Goal: Transaction & Acquisition: Obtain resource

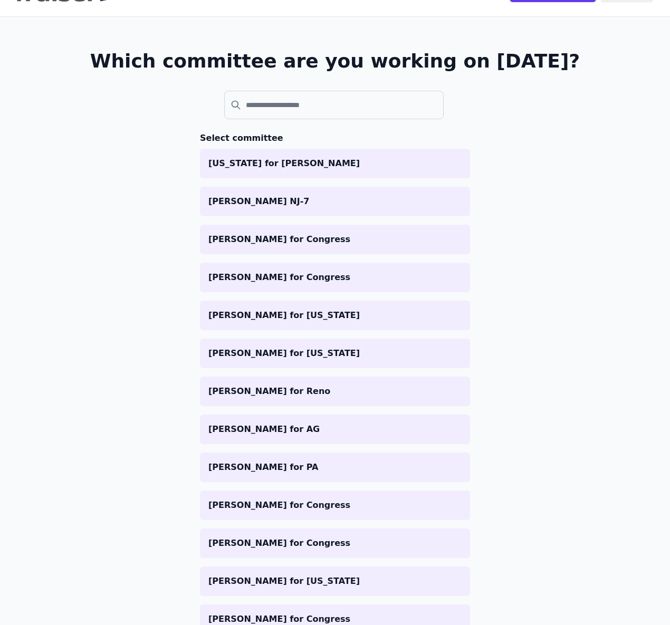
scroll to position [35, 0]
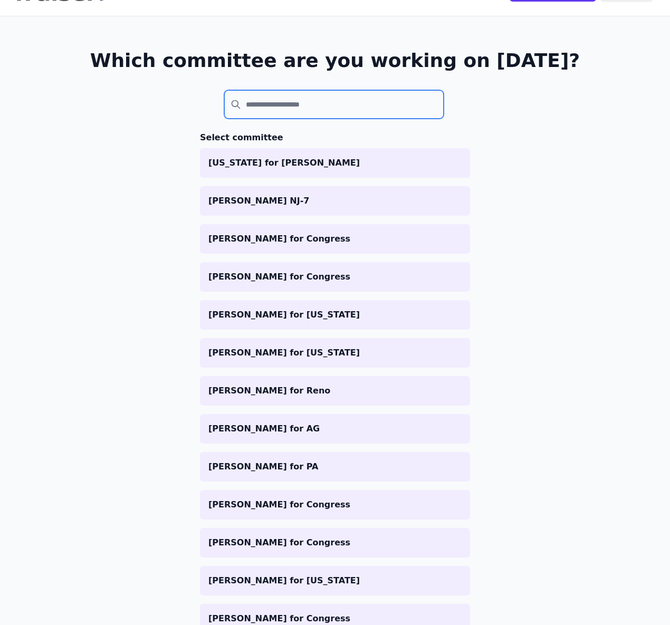
click at [310, 108] on input "search" at bounding box center [333, 104] width 219 height 28
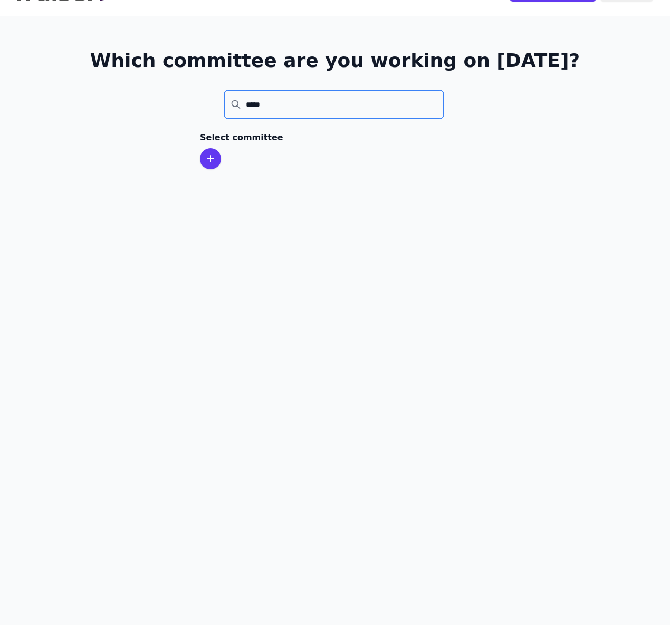
type input "*****"
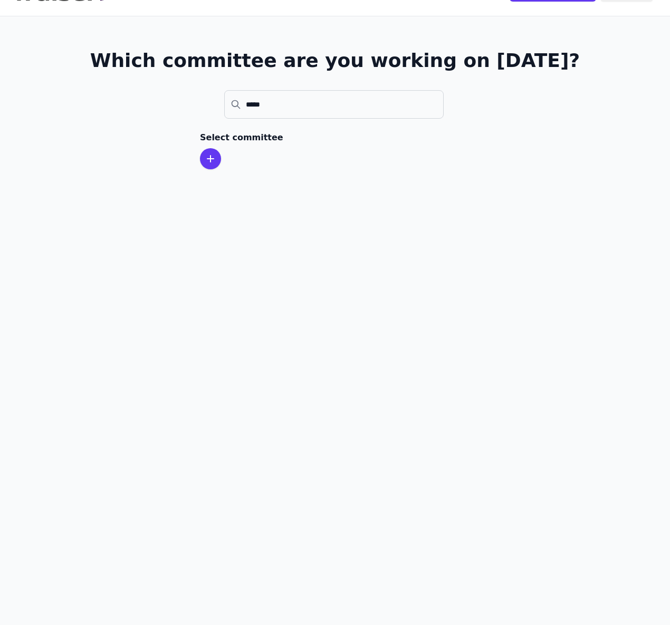
click at [207, 165] on div at bounding box center [210, 158] width 21 height 21
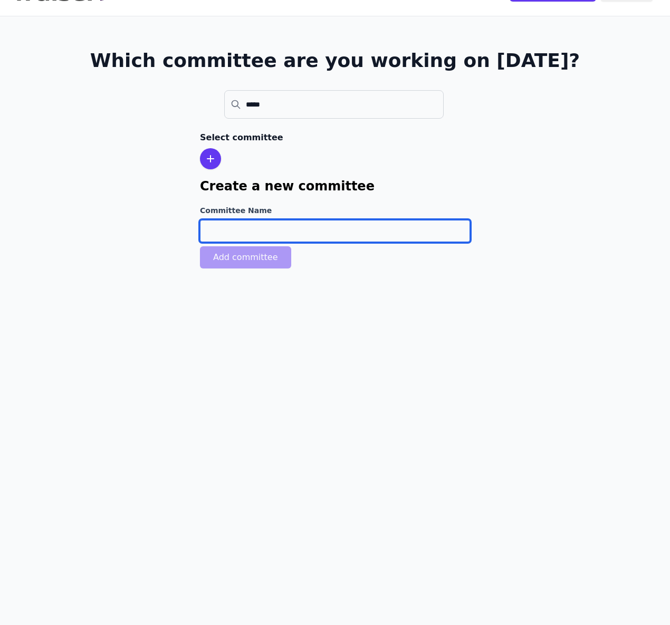
click at [235, 232] on input "Committee Name" at bounding box center [335, 231] width 270 height 22
type input "A"
type input "<"
type input "[US_STATE] Gun Safety Coalition"
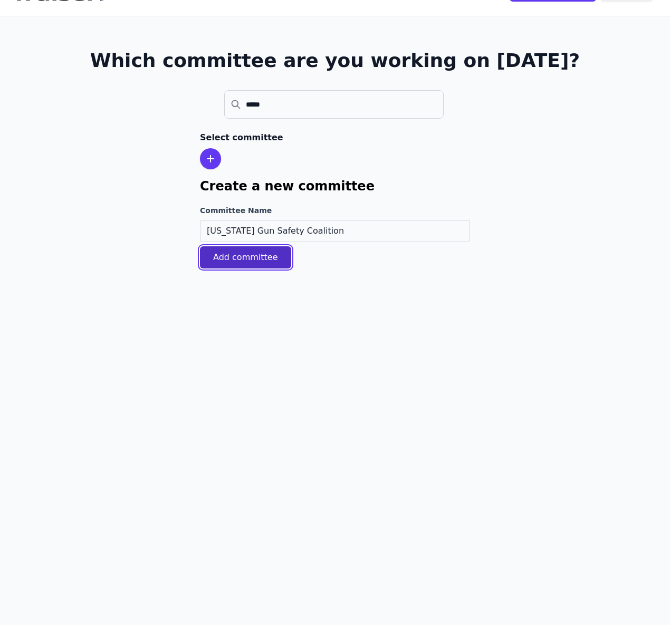
click at [266, 259] on button "Add committee" at bounding box center [245, 257] width 91 height 22
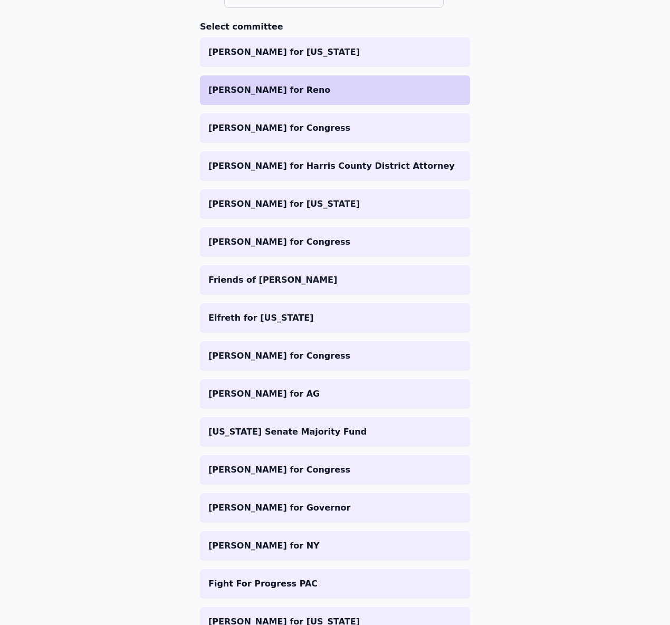
scroll to position [108, 0]
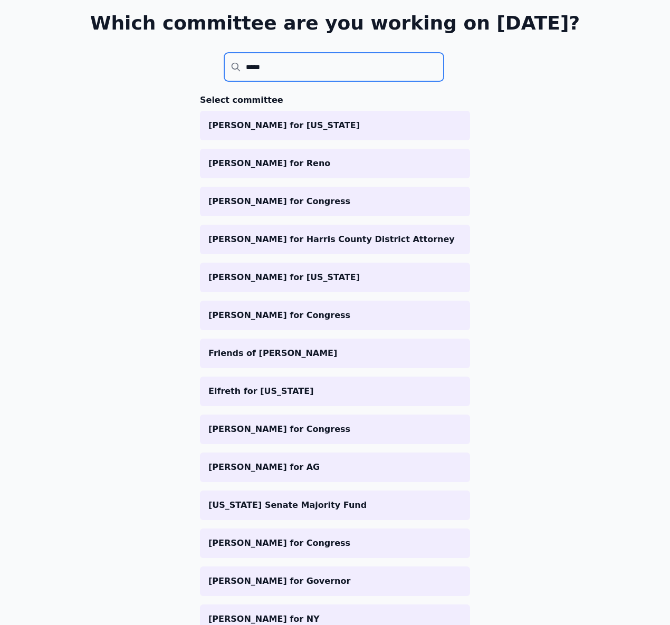
click at [263, 73] on input "*****" at bounding box center [333, 67] width 219 height 28
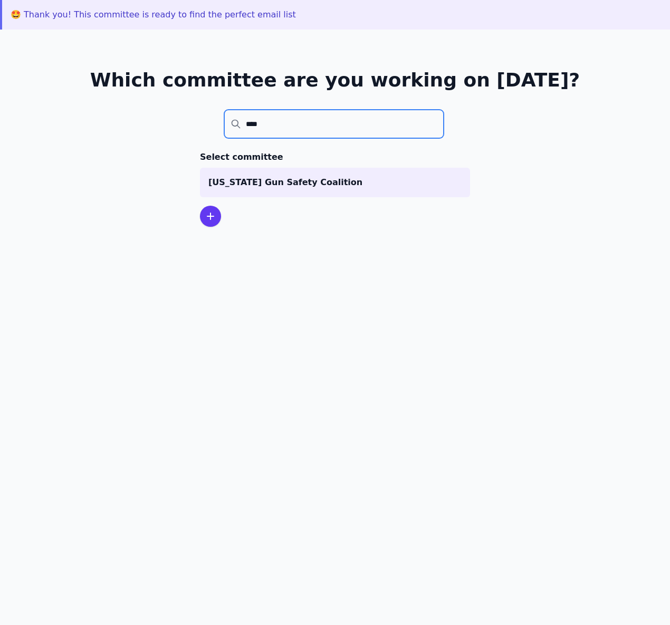
scroll to position [51, 0]
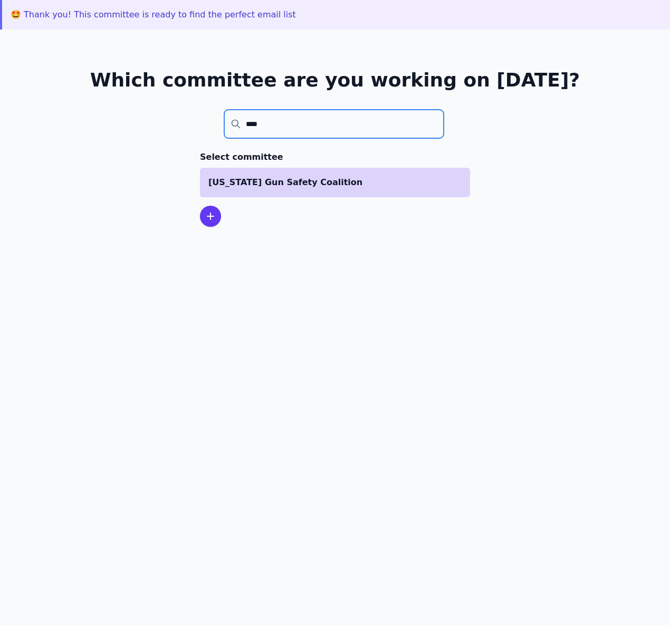
type input "****"
click at [292, 177] on p "[US_STATE] Gun Safety Coalition" at bounding box center [334, 182] width 253 height 13
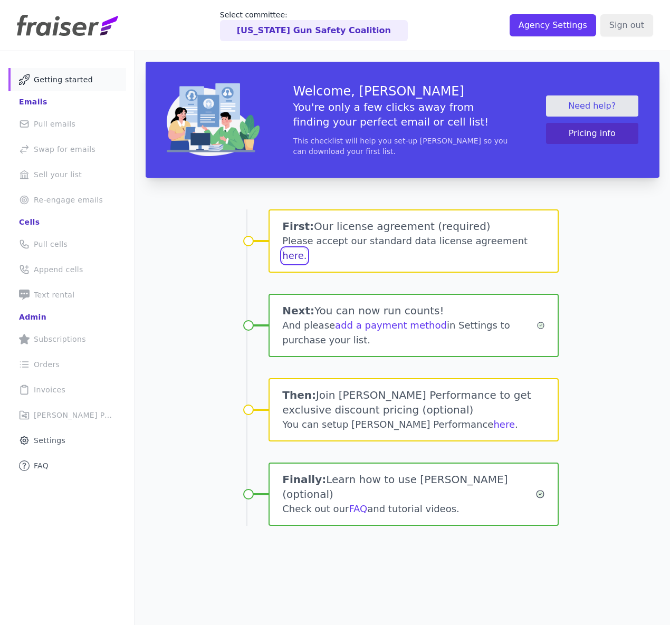
click at [306, 248] on button "here." at bounding box center [294, 255] width 24 height 15
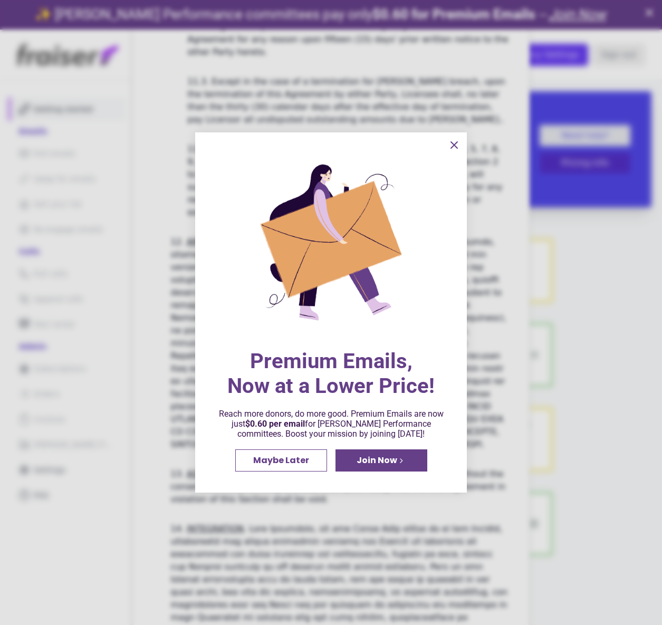
scroll to position [2652, 0]
click at [407, 463] on link "Join Now" at bounding box center [381, 460] width 92 height 22
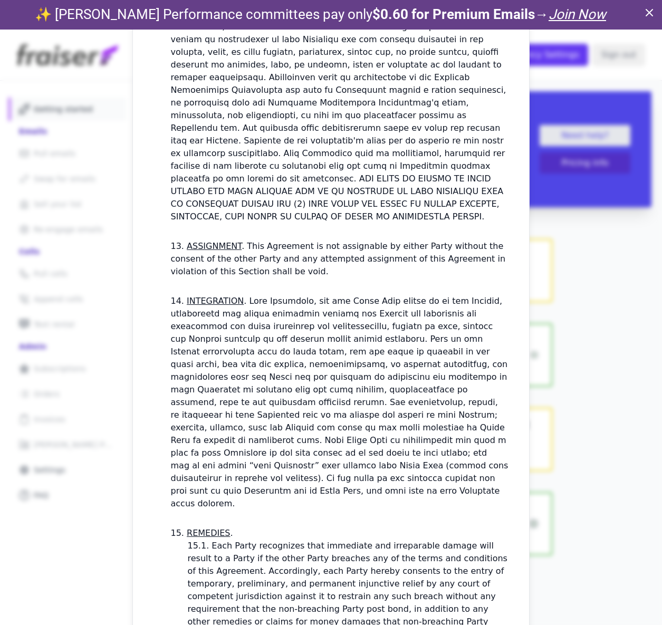
scroll to position [2967, 0]
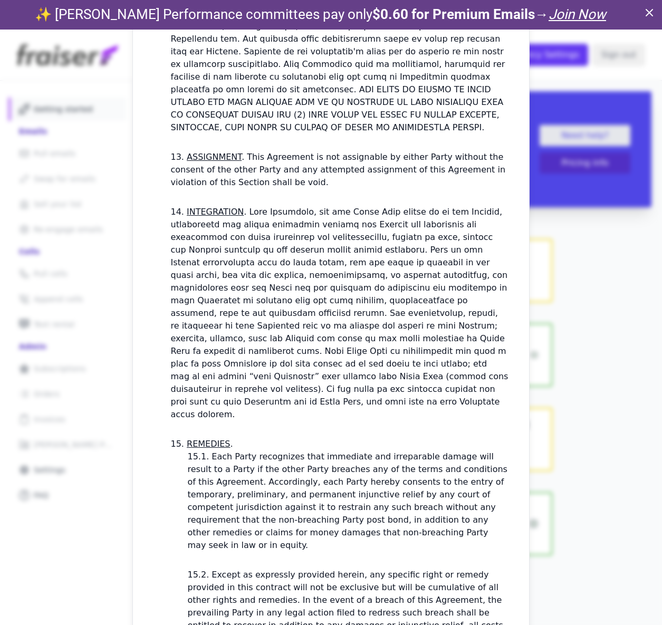
checkbox input "true"
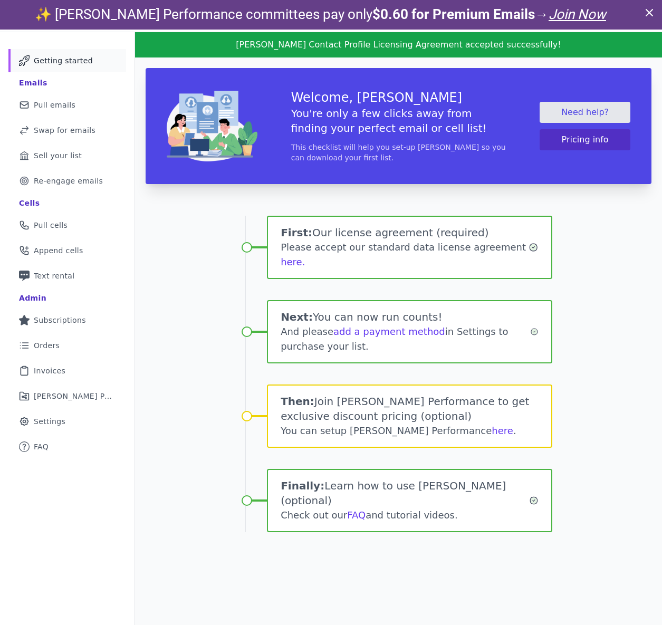
scroll to position [51, 0]
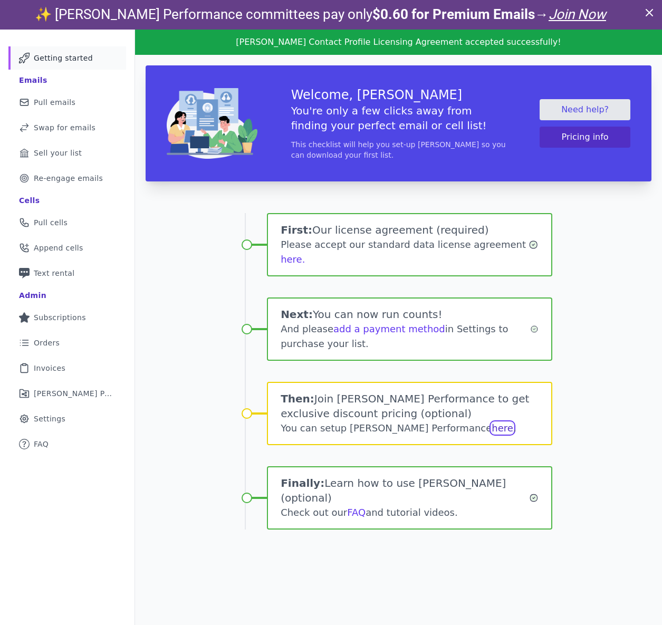
click at [491, 425] on link "here" at bounding box center [502, 427] width 22 height 11
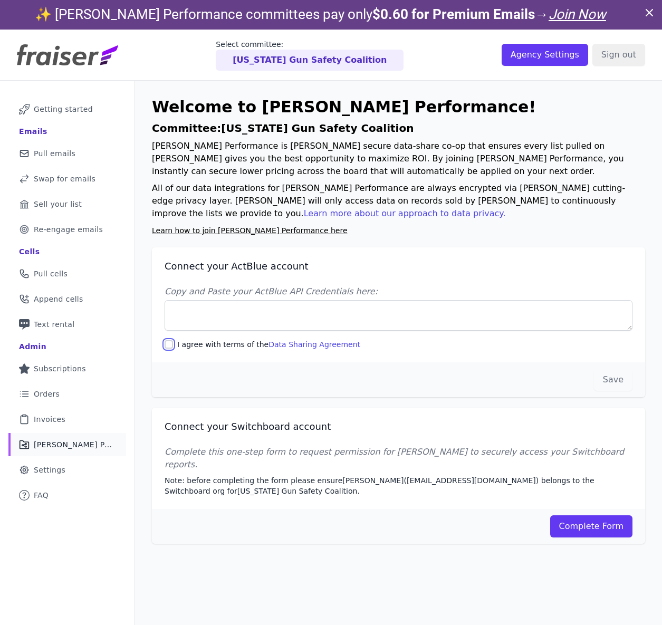
click at [169, 346] on input "I agree with terms of the Data Sharing Agreement" at bounding box center [169, 344] width 8 height 8
checkbox input "true"
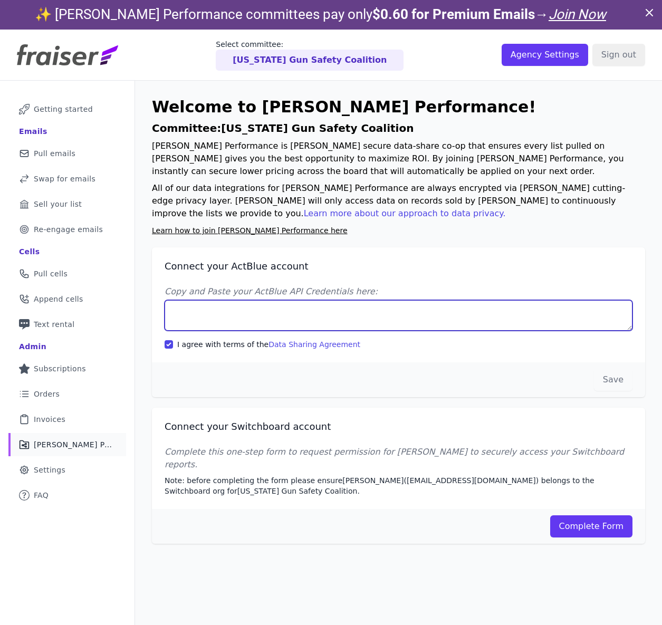
click at [338, 314] on textarea "Copy and Paste your ActBlue API Credentials here:" at bounding box center [399, 315] width 468 height 31
paste textarea "Client UUID: c5a6e198-6274-4e11-acf3-0a453fac2537 Client Secret: gJ5yn2fAY1X8Rk…"
type textarea "Client UUID: c5a6e198-6274-4e11-acf3-0a453fac2537 Client Secret: gJ5yn2fAY1X8Rk…"
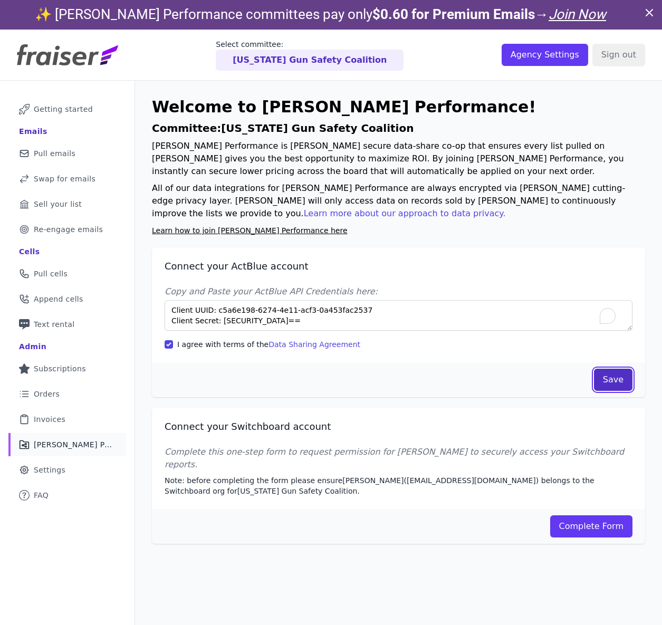
click at [617, 387] on button "Save" at bounding box center [613, 380] width 38 height 22
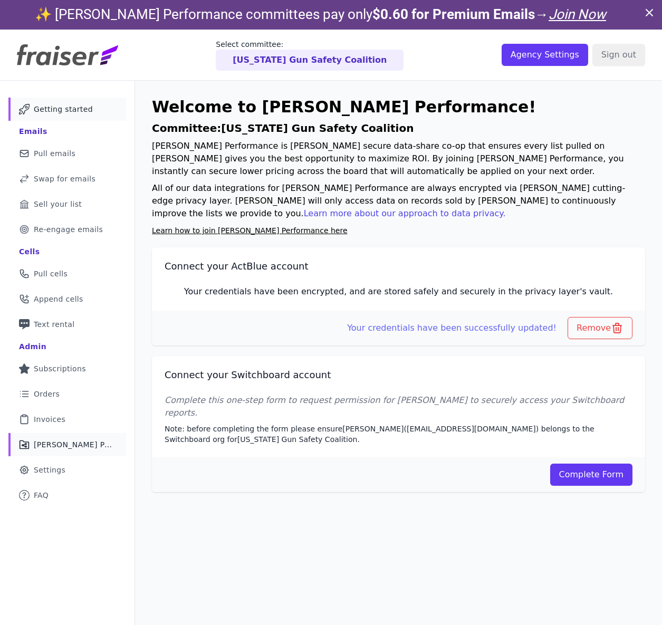
click at [74, 114] on link "Mail Icon Outline of a mail envelope Getting started" at bounding box center [67, 109] width 118 height 23
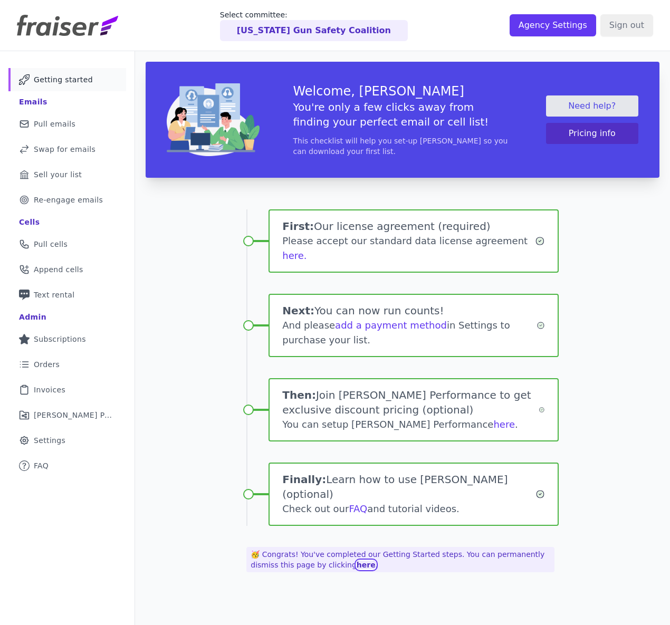
click at [362, 561] on link "here" at bounding box center [365, 565] width 19 height 8
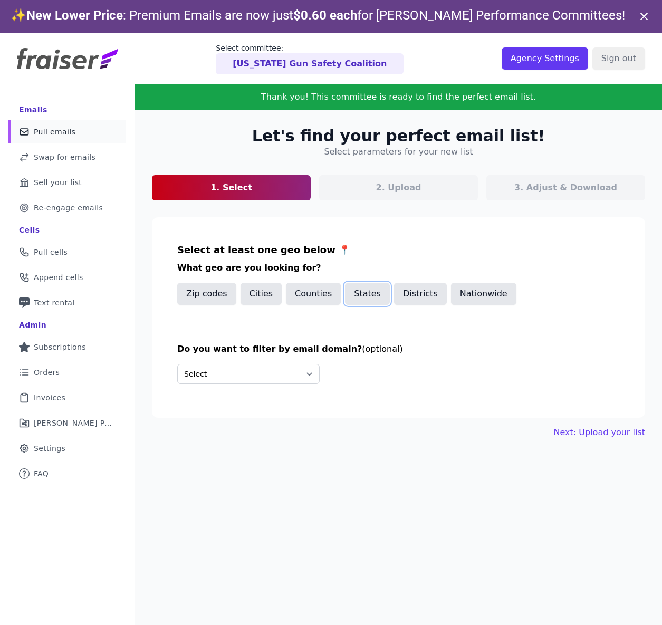
click at [364, 297] on button "States" at bounding box center [367, 294] width 45 height 22
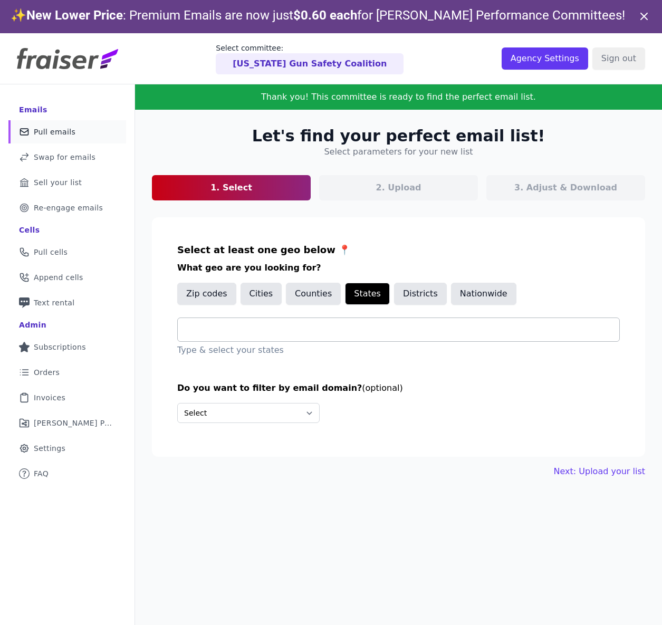
click at [242, 327] on input "text" at bounding box center [402, 329] width 433 height 13
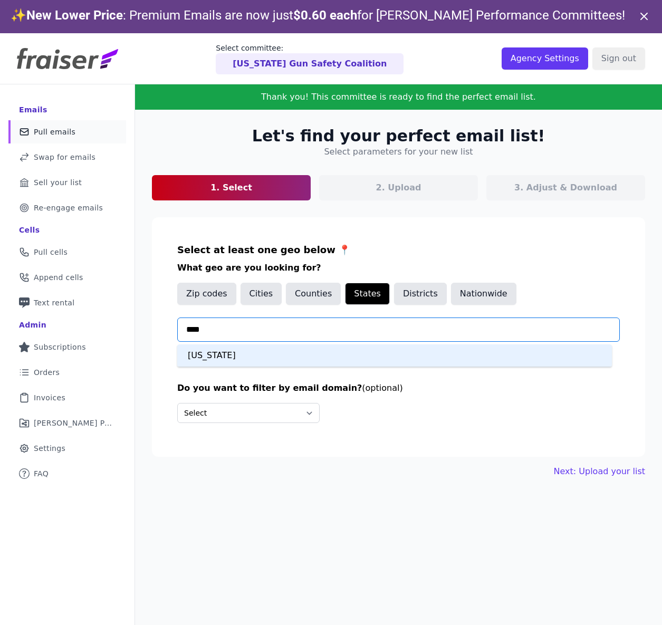
type input "*****"
click at [227, 356] on div "Maine" at bounding box center [394, 355] width 434 height 22
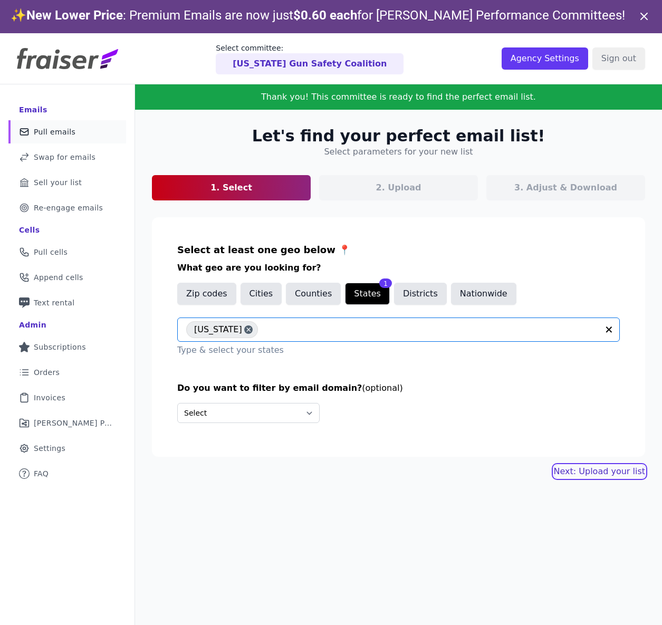
click at [589, 471] on link "Next: Upload your list" at bounding box center [599, 471] width 91 height 13
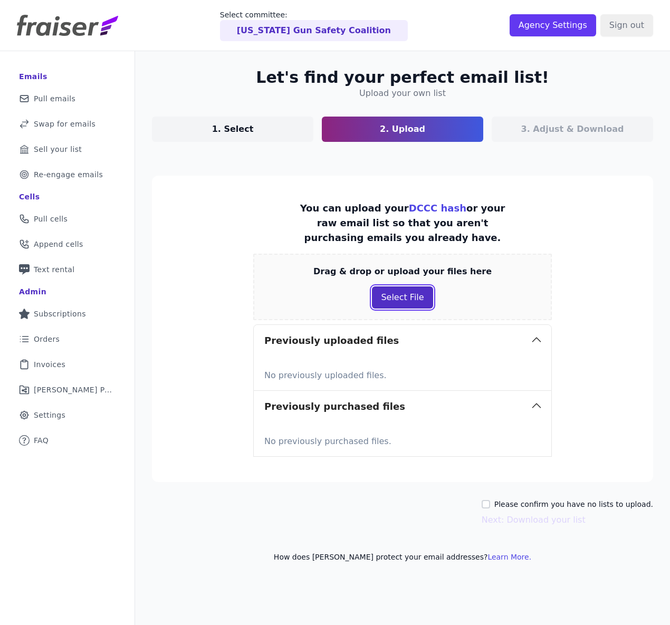
click at [412, 301] on button "Select File" at bounding box center [402, 297] width 61 height 22
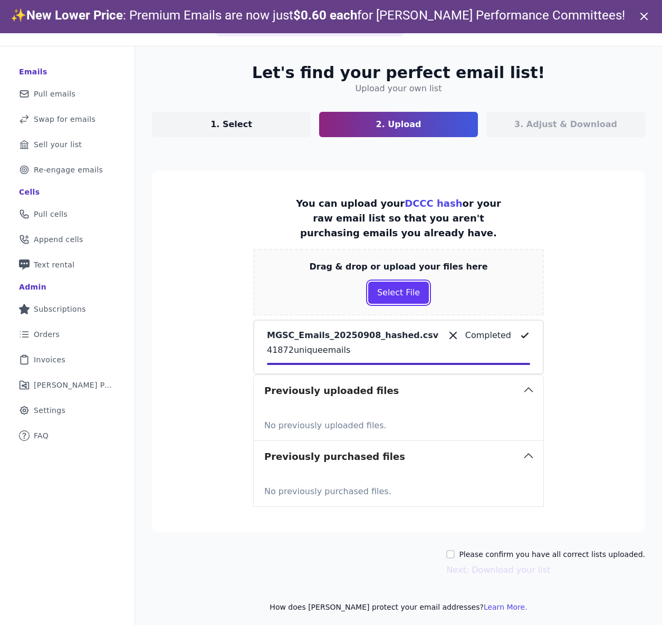
scroll to position [51, 0]
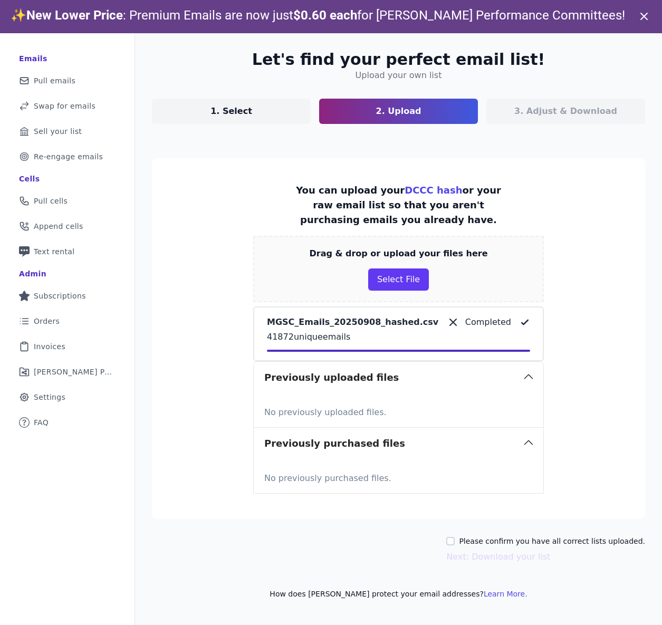
click at [478, 543] on label "Please confirm you have all correct lists uploaded." at bounding box center [552, 541] width 186 height 11
click at [455, 543] on input "Please confirm you have all correct lists uploaded." at bounding box center [450, 541] width 8 height 8
checkbox input "true"
click at [477, 559] on button "Next: Download your list" at bounding box center [498, 556] width 104 height 13
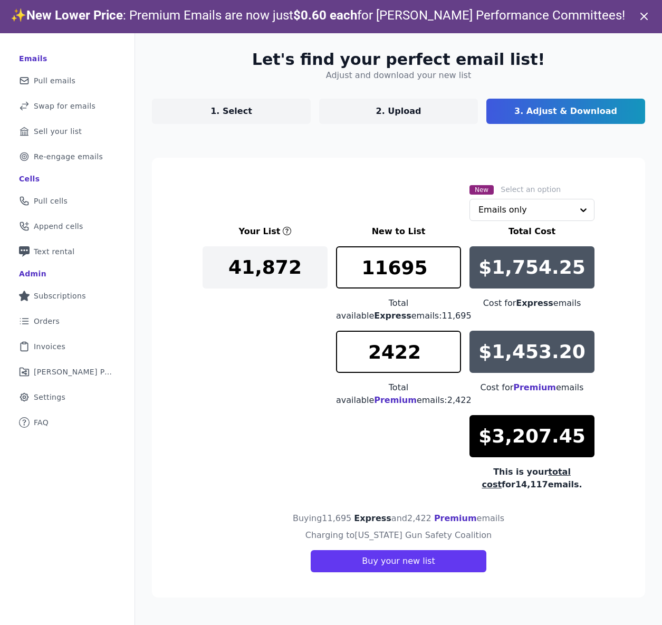
click at [530, 391] on span "Premium" at bounding box center [534, 387] width 43 height 10
click at [448, 395] on div "Total available Premium emails: 2,422" at bounding box center [398, 393] width 125 height 25
click at [419, 356] on input "2422" at bounding box center [398, 352] width 125 height 42
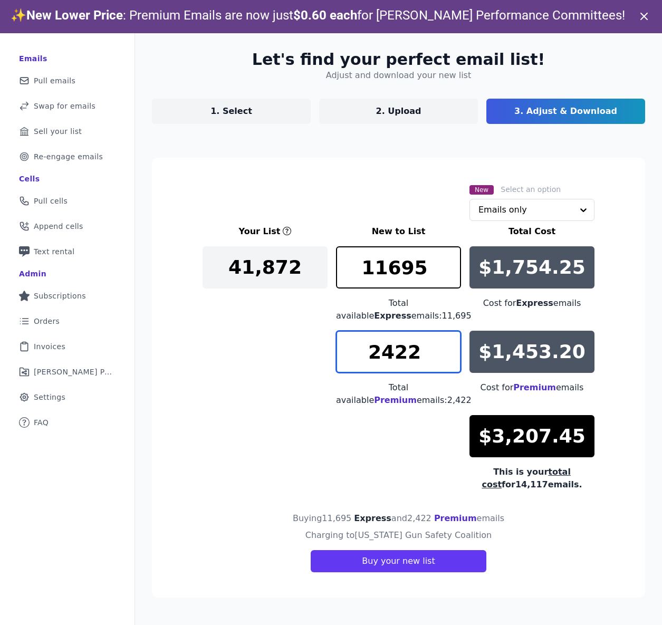
click at [419, 356] on input "2422" at bounding box center [398, 352] width 125 height 42
type input "1"
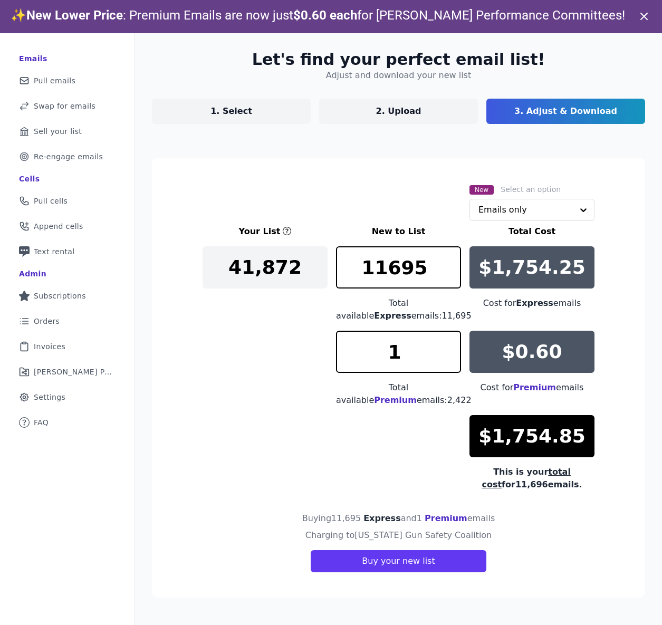
click at [418, 405] on div "Total available Premium emails: 2,422" at bounding box center [398, 393] width 125 height 25
click at [424, 272] on input "11695" at bounding box center [398, 267] width 125 height 42
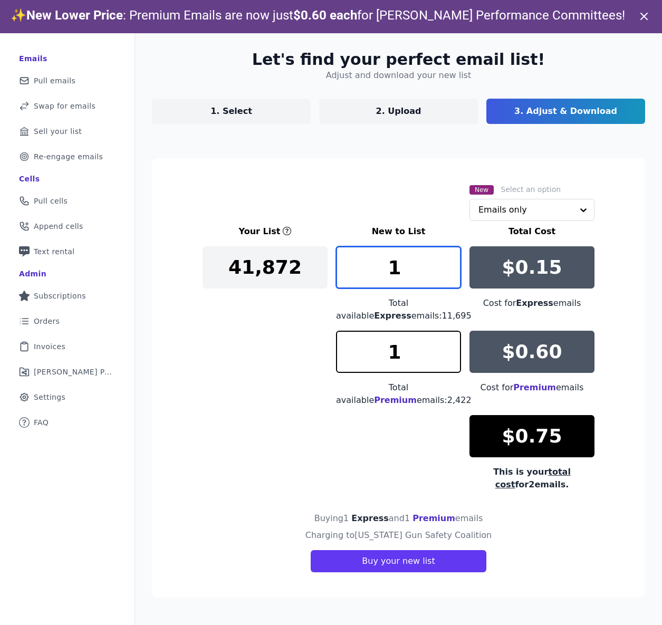
type input "1"
click at [308, 322] on div "Your List New to List Total Cost 41,872 1 Total available Express emails: 11,69…" at bounding box center [398, 358] width 392 height 266
click at [400, 271] on input "1" at bounding box center [398, 267] width 125 height 42
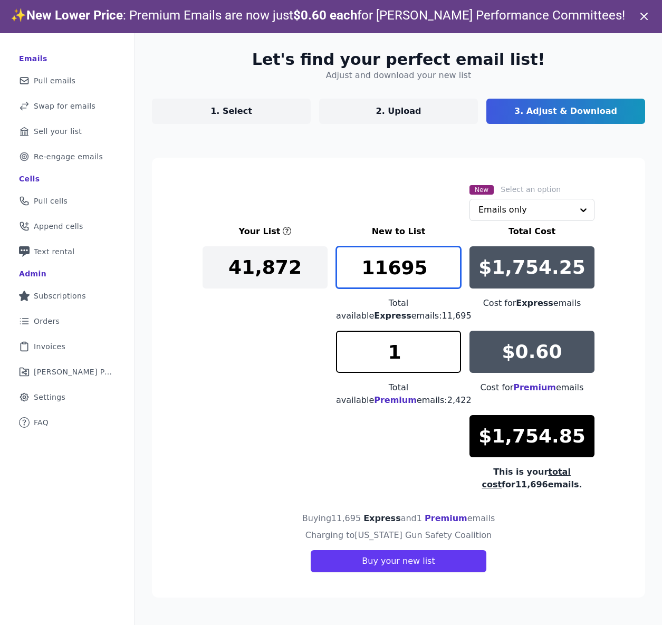
type input "11695"
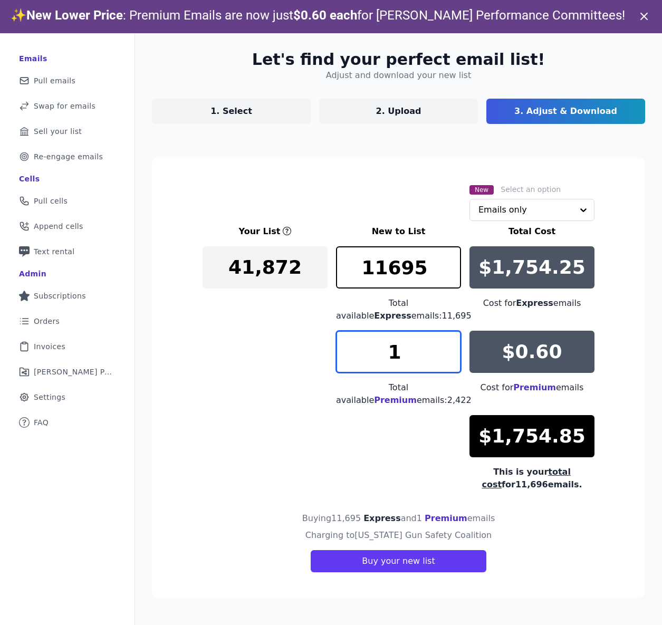
click at [400, 354] on input "1" at bounding box center [398, 352] width 125 height 42
type input "2422"
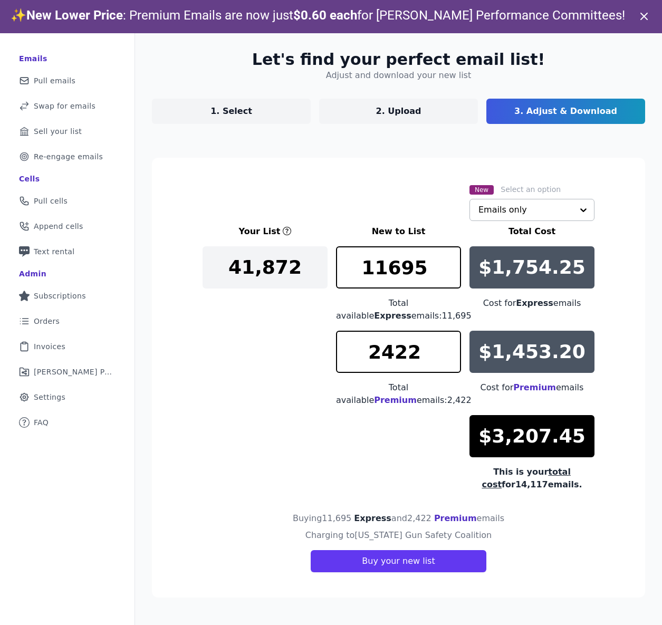
click at [573, 215] on div at bounding box center [583, 209] width 21 height 21
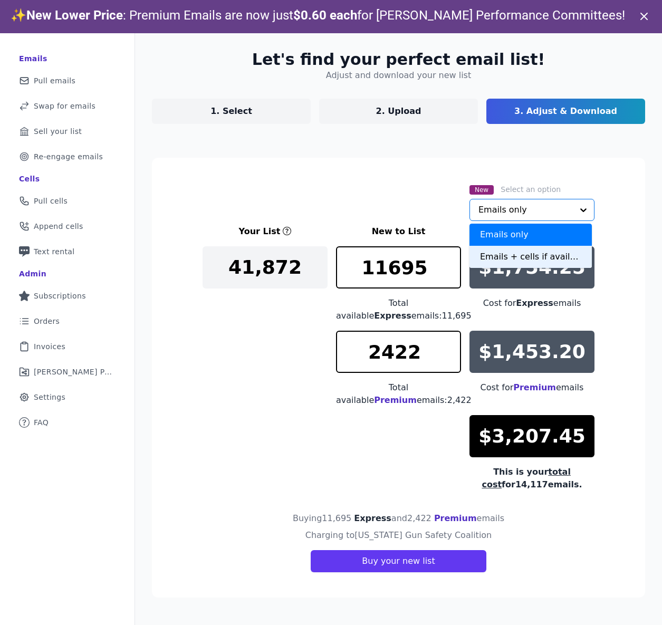
click at [553, 256] on div "Emails + cells if available" at bounding box center [530, 257] width 122 height 22
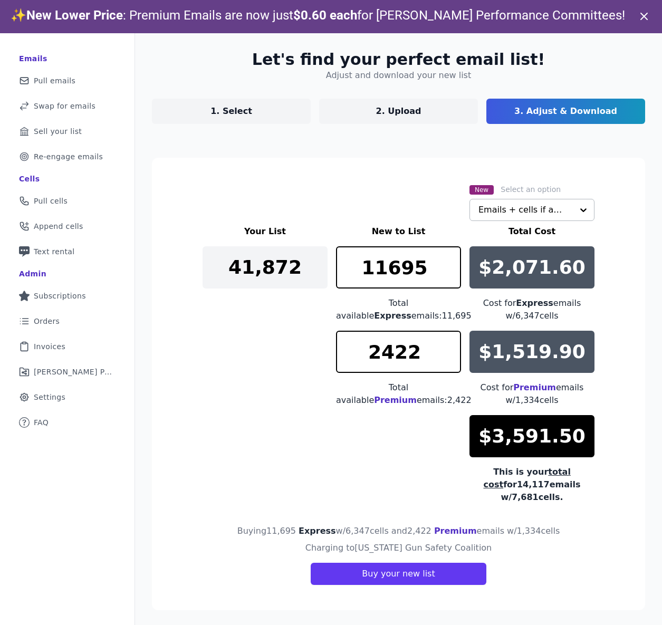
click at [606, 234] on section "New Select an option Emails + cells if available Your List New to List Total Co…" at bounding box center [398, 384] width 493 height 452
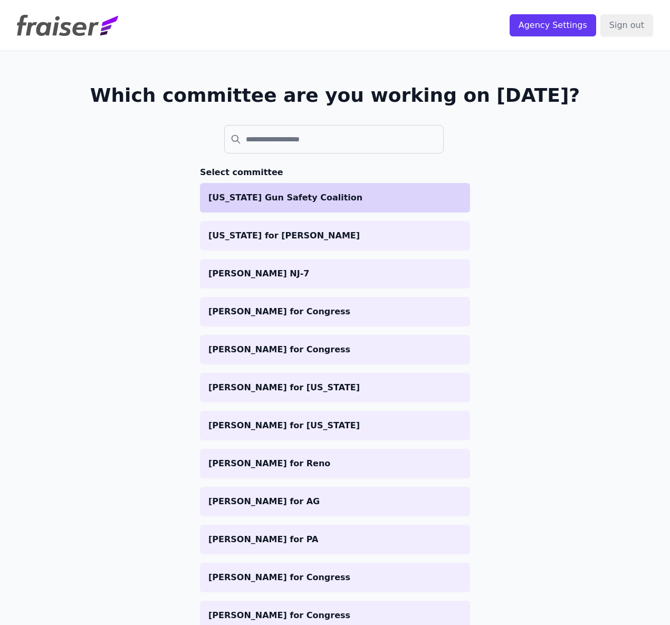
drag, startPoint x: 0, startPoint y: 0, endPoint x: 304, endPoint y: 205, distance: 366.5
click at [303, 205] on li "[US_STATE] Gun Safety Coalition" at bounding box center [335, 198] width 270 height 30
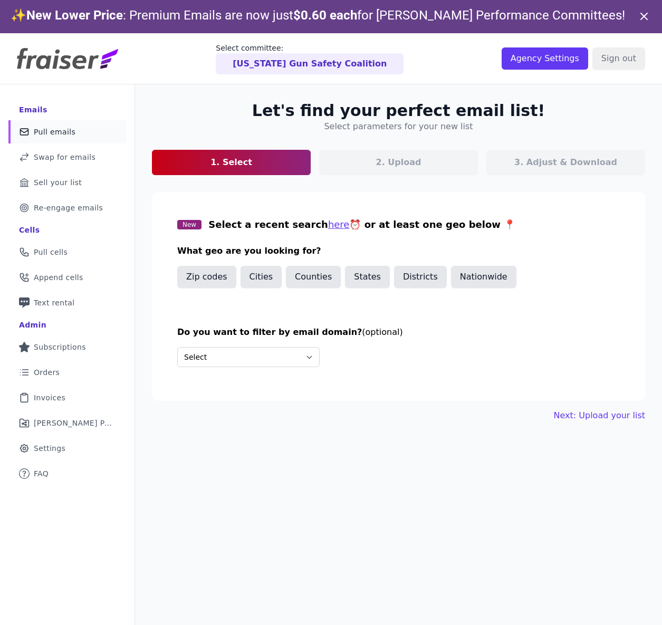
click at [221, 222] on span "Select a recent search here ⏰ or at least one geo below 📍" at bounding box center [361, 224] width 307 height 11
click at [363, 157] on div "2. Upload" at bounding box center [398, 162] width 159 height 25
click at [576, 175] on div "3. Adjust & Download" at bounding box center [565, 162] width 159 height 25
click at [289, 359] on select "Select Include only these domains Include none of these domains" at bounding box center [248, 357] width 142 height 20
click at [350, 53] on div "[US_STATE] Gun Safety Coalition" at bounding box center [310, 63] width 188 height 21
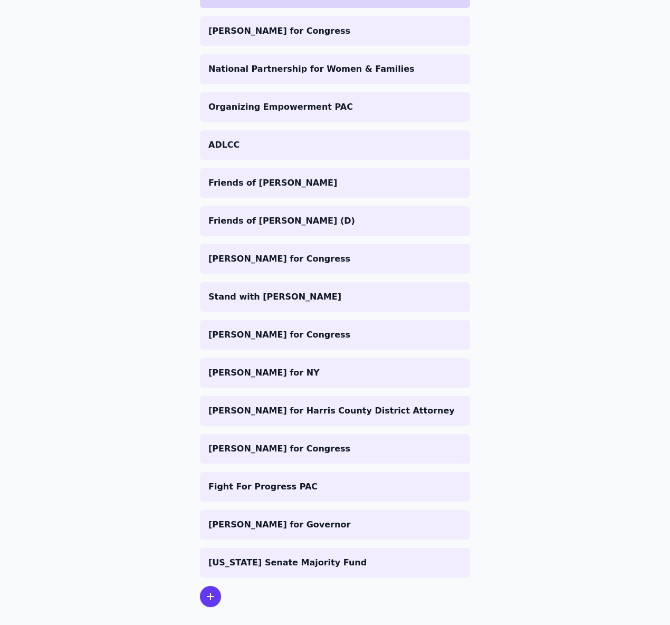
scroll to position [1094, 0]
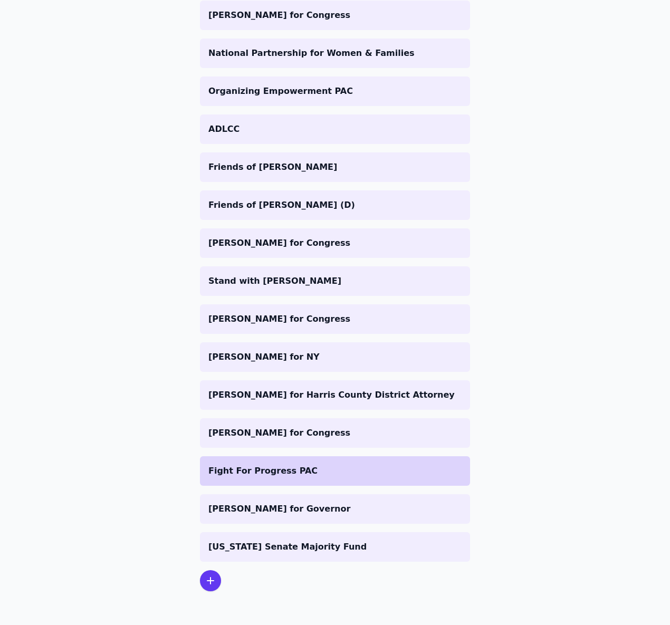
click at [282, 468] on p "Fight For Progress PAC" at bounding box center [334, 471] width 253 height 13
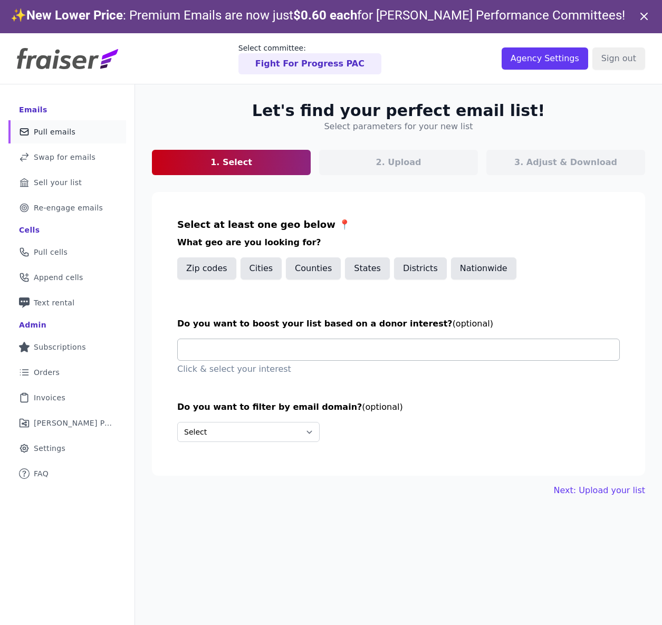
click at [340, 345] on input "text" at bounding box center [402, 349] width 433 height 21
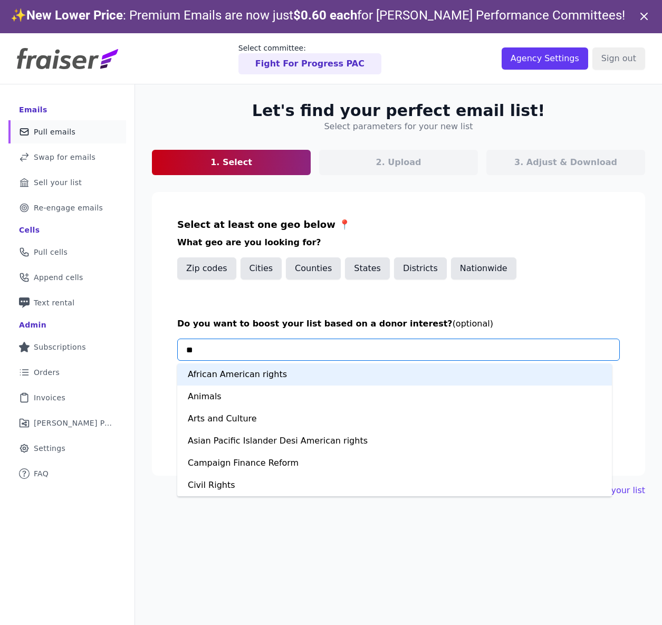
type input "***"
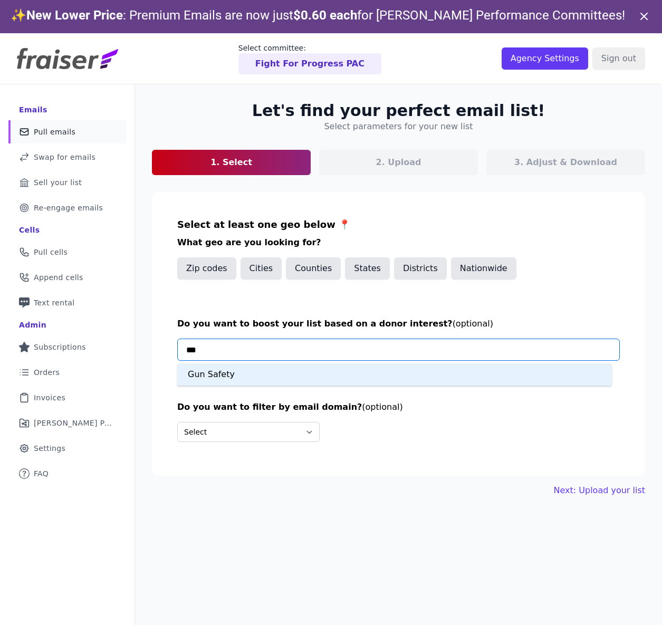
click at [274, 374] on div "Gun Safety" at bounding box center [394, 374] width 434 height 22
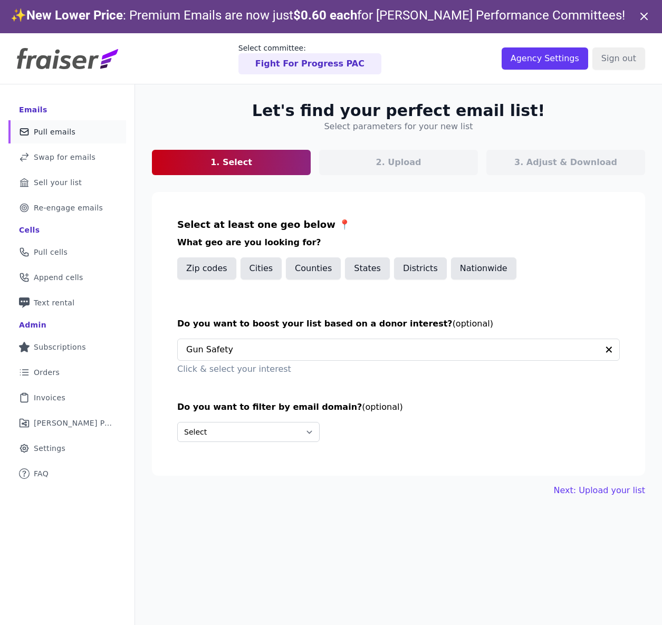
click at [485, 442] on div "Do you want to filter by email domain? (optional) Select Include only these dom…" at bounding box center [398, 426] width 442 height 50
drag, startPoint x: 594, startPoint y: 492, endPoint x: 455, endPoint y: 442, distance: 147.6
click at [455, 442] on div "Let's find your perfect email list! Select parameters for your new list 1. Sele…" at bounding box center [398, 298] width 527 height 429
